Goal: Task Accomplishment & Management: Complete application form

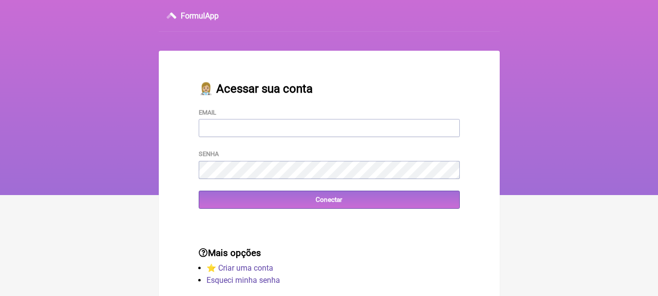
click at [228, 130] on input "Email" at bounding box center [329, 128] width 261 height 18
type input "[EMAIL_ADDRESS][DOMAIN_NAME]"
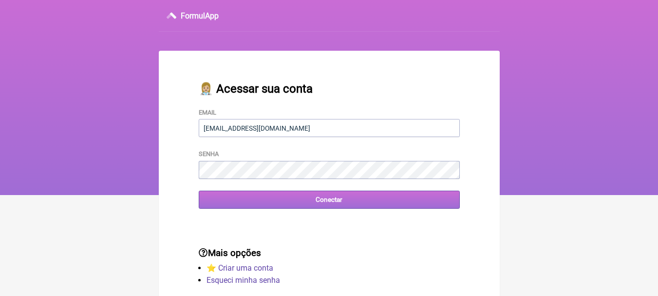
click at [236, 203] on input "Conectar" at bounding box center [329, 199] width 261 height 18
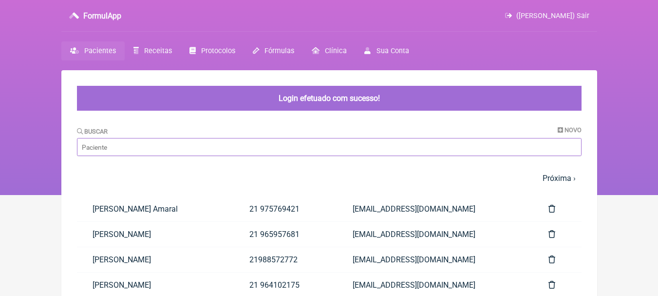
click at [135, 148] on input "Buscar" at bounding box center [329, 147] width 504 height 18
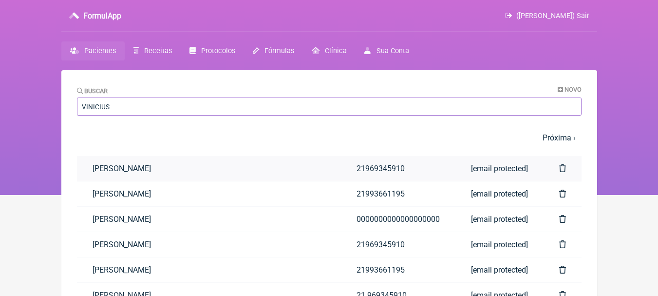
type input "VINICIUS"
click at [110, 164] on link "[PERSON_NAME]" at bounding box center [209, 168] width 264 height 25
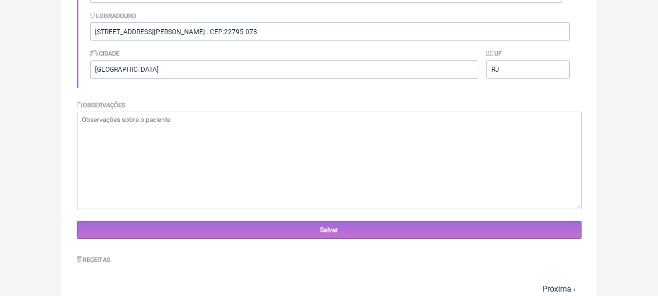
scroll to position [438, 0]
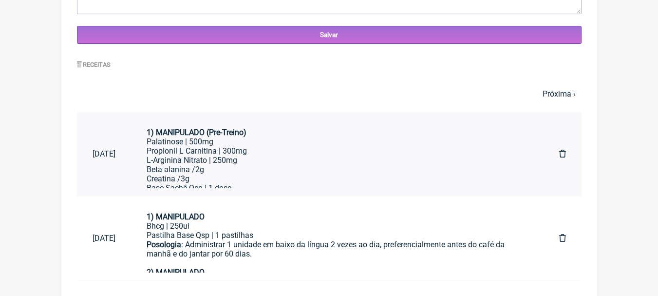
click at [208, 155] on div "L-Arginina Nitrato | 250mg Beta alanina /2g Creatina /3g" at bounding box center [337, 169] width 381 height 28
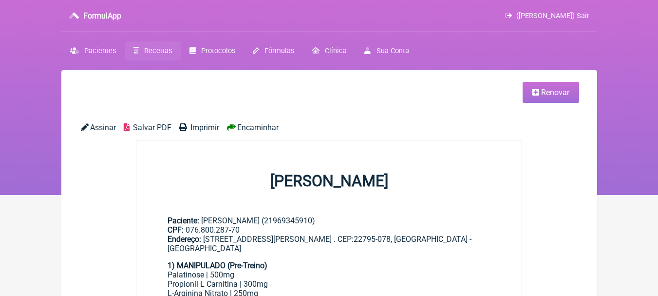
click at [551, 93] on span "Renovar" at bounding box center [555, 92] width 28 height 9
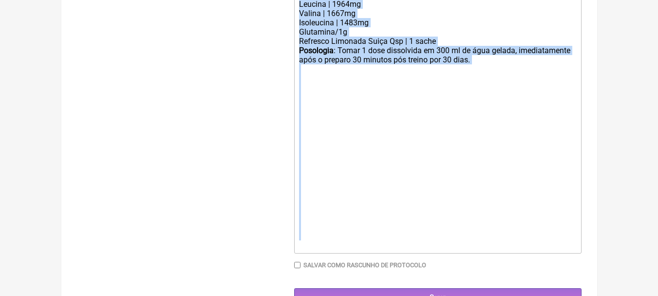
scroll to position [516, 0]
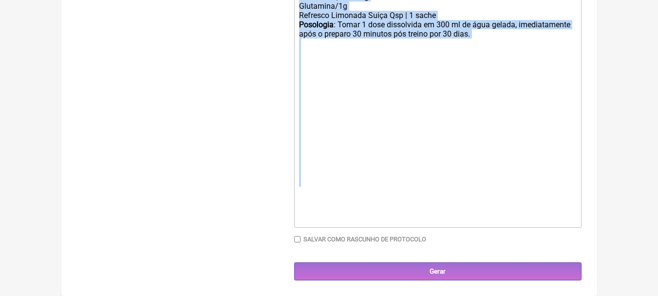
drag, startPoint x: 298, startPoint y: 110, endPoint x: 417, endPoint y: 186, distance: 141.7
click at [414, 186] on trix-editor "1) MANIPULADO (Pre-Treino) Palatinose | 500mg Propionil L Carnitina | 300mg L-A…" at bounding box center [437, 30] width 287 height 396
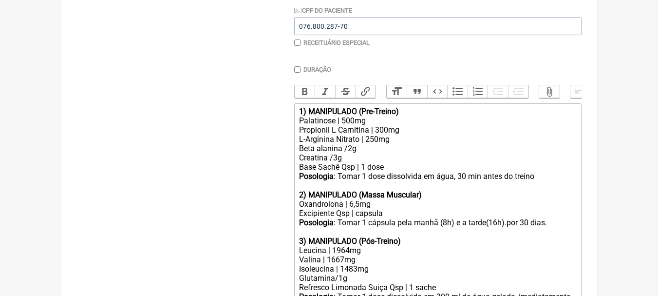
type trix-editor "<div><br></div><div><br></div><div><br><br></div>"
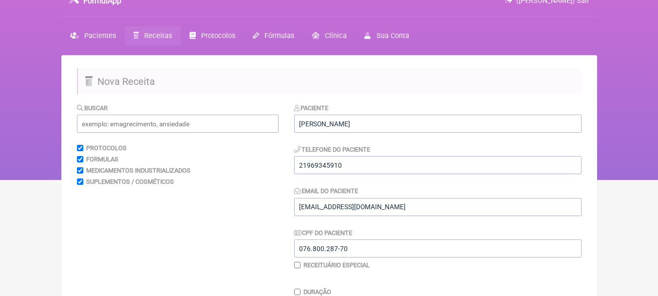
scroll to position [0, 0]
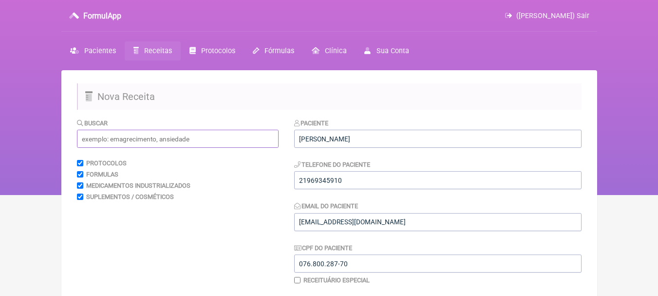
click at [137, 140] on input "text" at bounding box center [178, 138] width 202 height 18
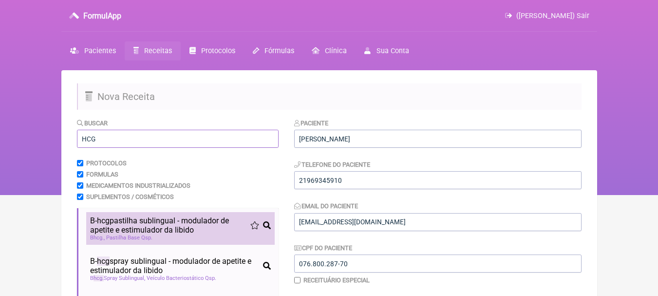
type input "HCG"
click at [149, 224] on span "B- hcg pastilha sublingual - modulador de apetite e estimulador da libido" at bounding box center [170, 225] width 160 height 18
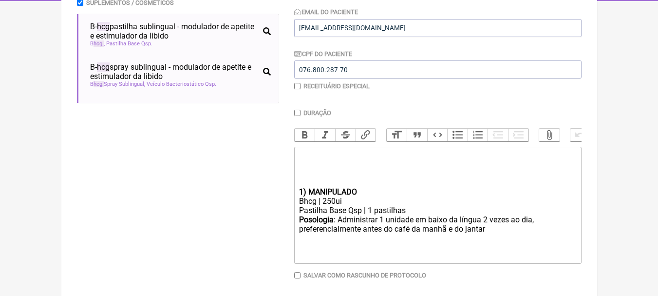
scroll to position [195, 0]
click at [297, 198] on trix-editor "1) MANIPULADO Bhcg | 250ui Pastilha Base Qsp | 1 pastilhas Posologia : Administ…" at bounding box center [437, 204] width 287 height 117
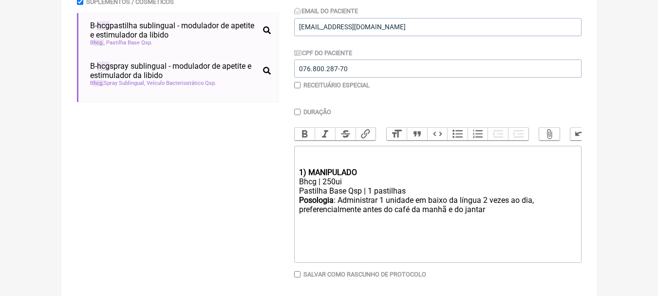
type trix-editor "<div><br></div><div><strong>1) MANIPULADO</strong></div><div>Bhcg | 250ui</div>…"
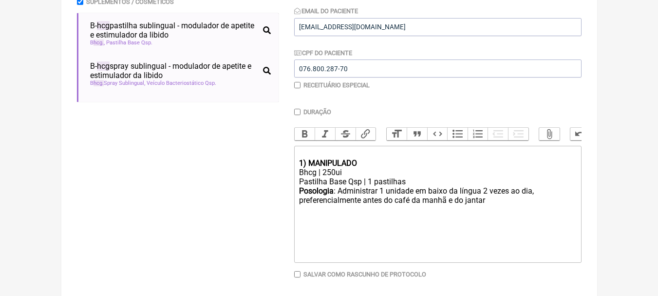
click at [297, 112] on input "Duração" at bounding box center [297, 112] width 6 height 6
checkbox input "true"
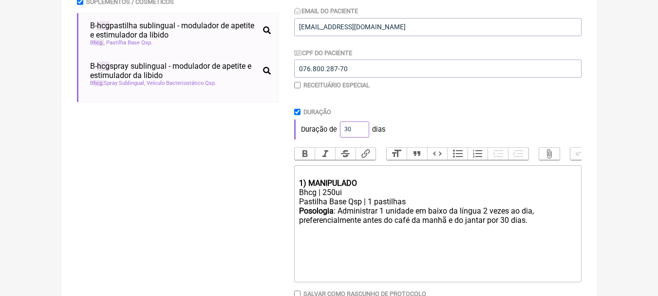
click at [358, 124] on input "30" at bounding box center [354, 129] width 29 height 16
click at [359, 126] on input "77" at bounding box center [354, 129] width 29 height 16
click at [362, 126] on input "93" at bounding box center [354, 129] width 29 height 16
click at [360, 130] on input "92" at bounding box center [354, 129] width 29 height 16
click at [360, 130] on input "91" at bounding box center [354, 129] width 29 height 16
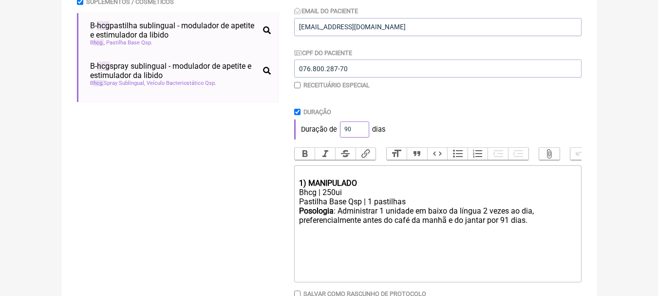
type input "90"
click at [360, 130] on input "90" at bounding box center [354, 129] width 29 height 16
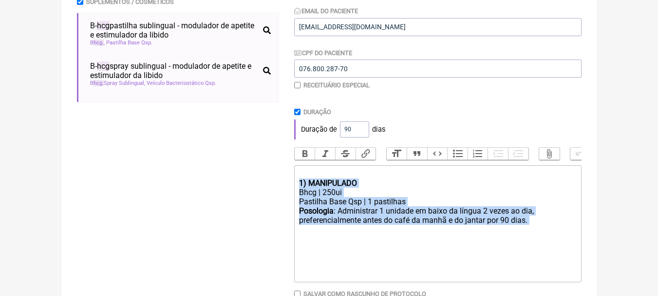
drag, startPoint x: 299, startPoint y: 190, endPoint x: 547, endPoint y: 239, distance: 252.1
click at [547, 239] on trix-editor "1) MANIPULADO Bhcg | 250ui Pastilha Base Qsp | 1 pastilhas Posologia : Administ…" at bounding box center [437, 223] width 287 height 117
copy trix-editor "1) MANIPULADO Bhcg | 250ui Pastilha Base Qsp | 1 pastilhas Posologia : Administ…"
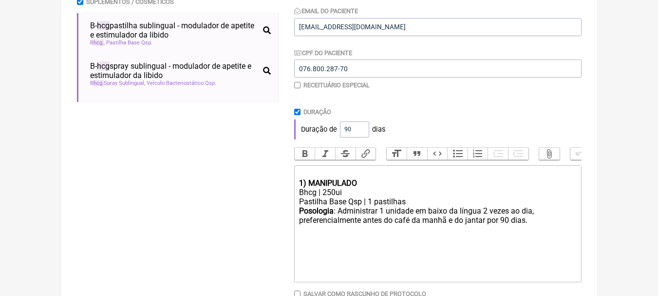
type trix-editor "<div><br></div><div><br></div>"
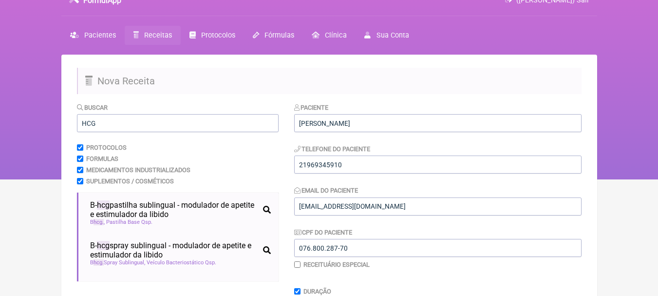
scroll to position [0, 0]
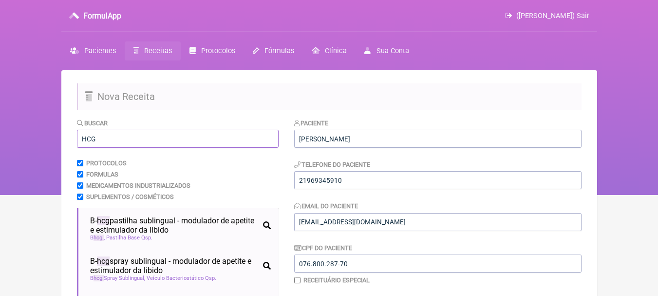
click at [125, 142] on input "HCG" at bounding box center [178, 138] width 202 height 18
type input "H"
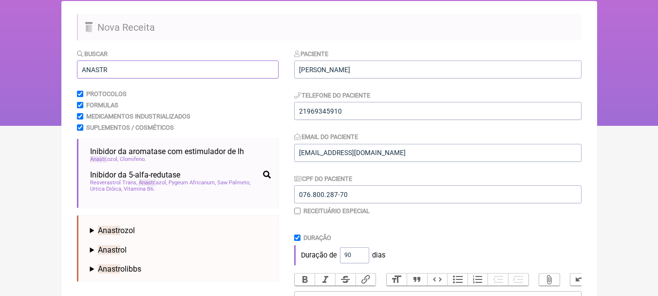
scroll to position [97, 0]
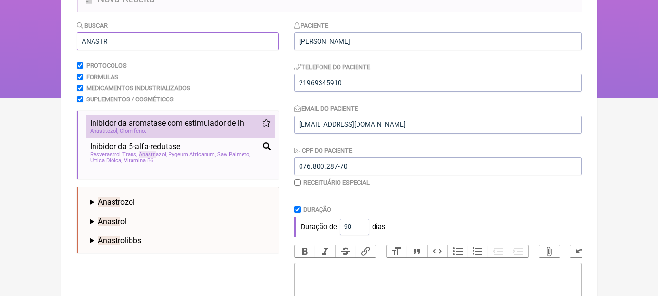
type input "ANASTR"
click at [147, 123] on span "Inibidor da aromatase com estimulador de lh" at bounding box center [167, 122] width 154 height 9
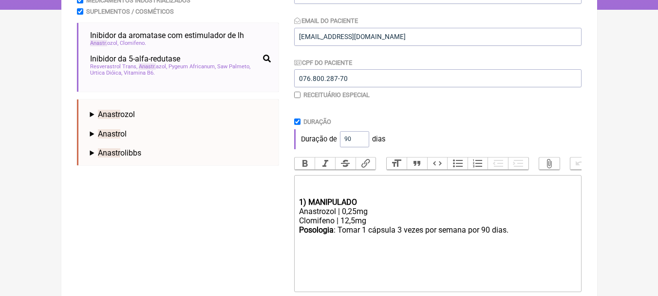
scroll to position [195, 0]
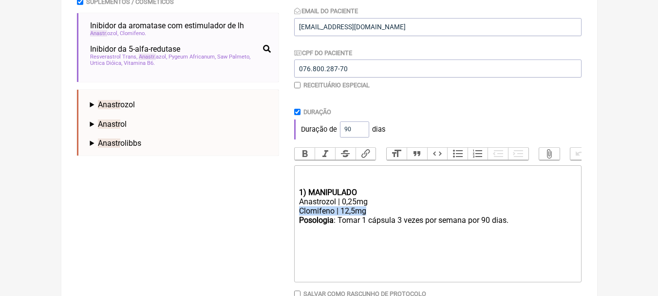
drag, startPoint x: 367, startPoint y: 217, endPoint x: 298, endPoint y: 218, distance: 68.2
click at [298, 218] on trix-editor "1) MANIPULADO Anastrozol | 0,25mg Clomifeno | 12,5mg Posologia : Tomar 1 cápsul…" at bounding box center [437, 223] width 287 height 117
click at [296, 224] on trix-editor "1) MANIPULADO Anastrozol | 0,25mg Posologia : Tomar 1 cápsula 3 vezes por seman…" at bounding box center [437, 223] width 287 height 117
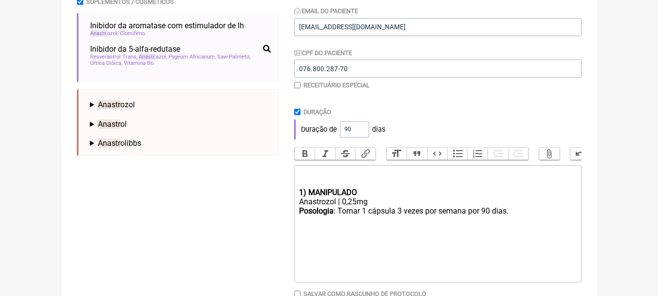
click at [403, 219] on div "Posologia : Tomar 1 cápsula 3 vezes por semana por 90 dias." at bounding box center [437, 215] width 277 height 18
click at [300, 197] on strong "1) MANIPULADO" at bounding box center [328, 191] width 58 height 9
type trix-editor "<div><br></div><div><strong>1) MANIPULADO</strong></div><div>Anastrozol | 0,25m…"
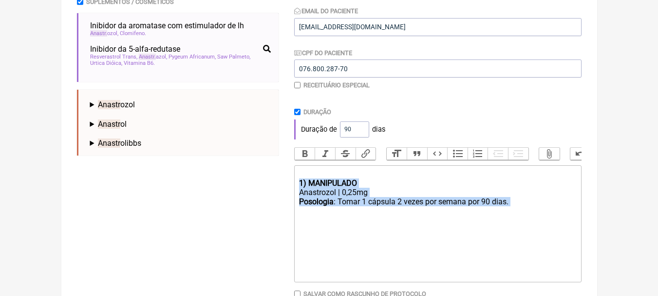
drag, startPoint x: 300, startPoint y: 189, endPoint x: 505, endPoint y: 222, distance: 208.0
click at [505, 222] on trix-editor "1) MANIPULADO Anastrozol | 0,25mg Posologia : Tomar 1 cápsula 2 vezes por seman…" at bounding box center [437, 223] width 287 height 117
copy trix-editor "1) MANIPULADO Anastrozol | 0,25mg Posologia : Tomar 1 cápsula 2 vezes por seman…"
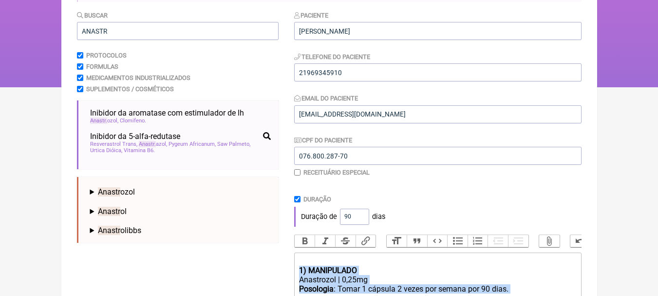
scroll to position [49, 0]
